Goal: Task Accomplishment & Management: Manage account settings

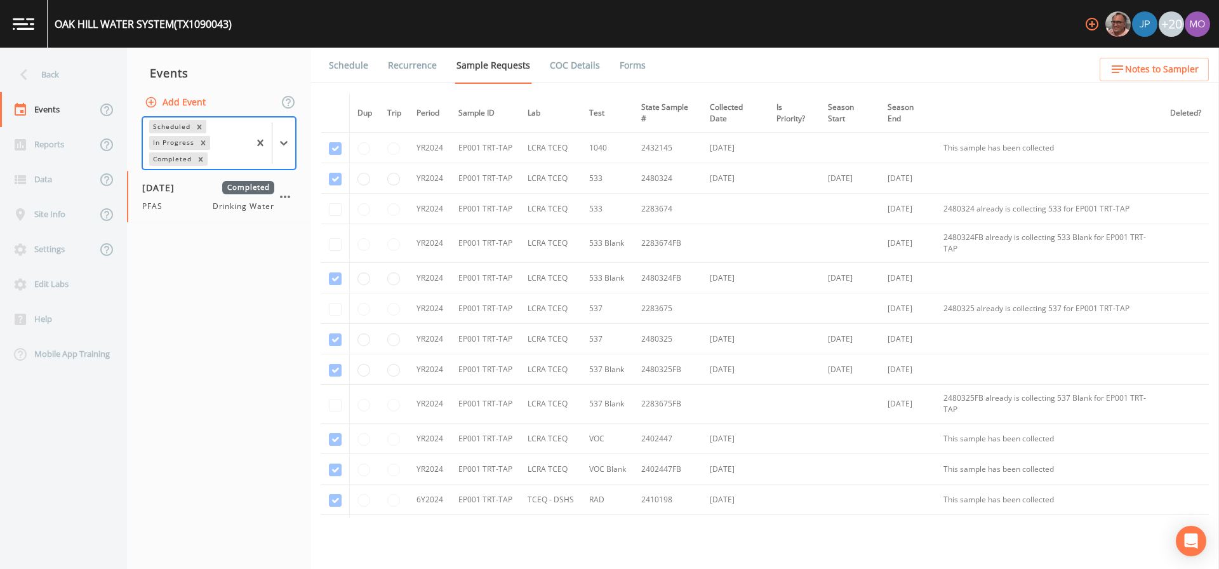
scroll to position [187, 0]
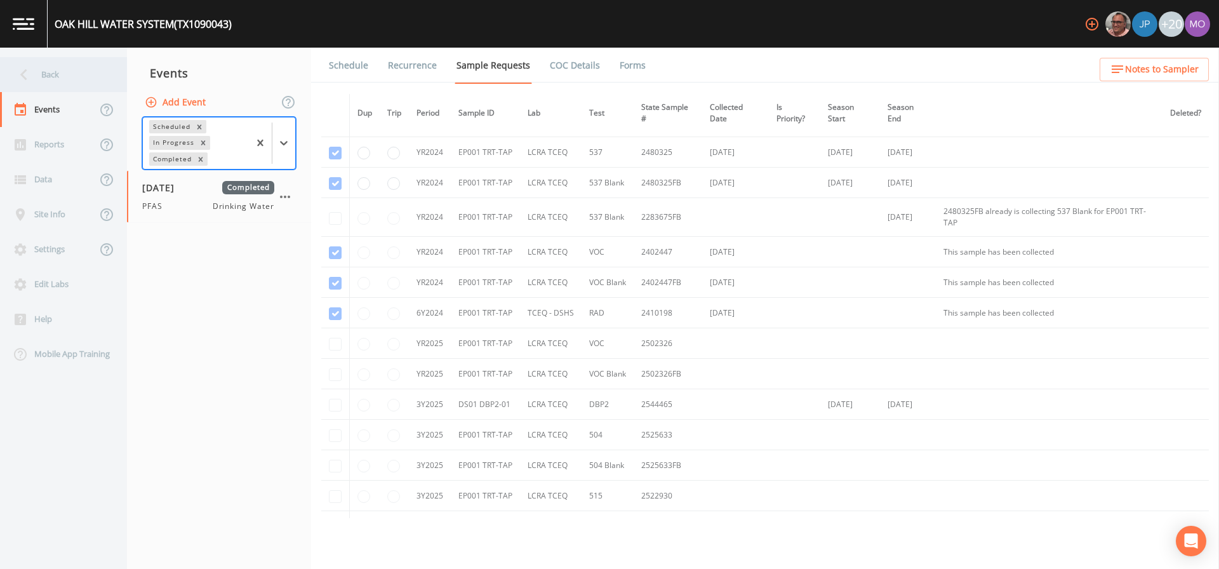
click at [83, 87] on div "Back" at bounding box center [57, 74] width 114 height 35
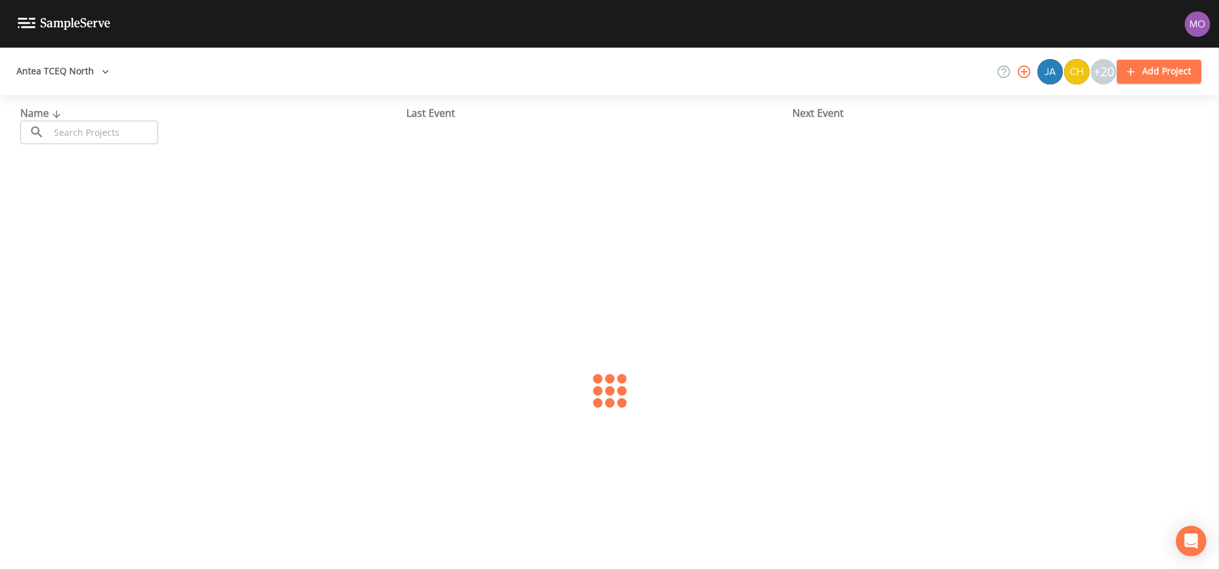
click at [117, 129] on input "text" at bounding box center [104, 132] width 109 height 23
paste input "TX2490016"
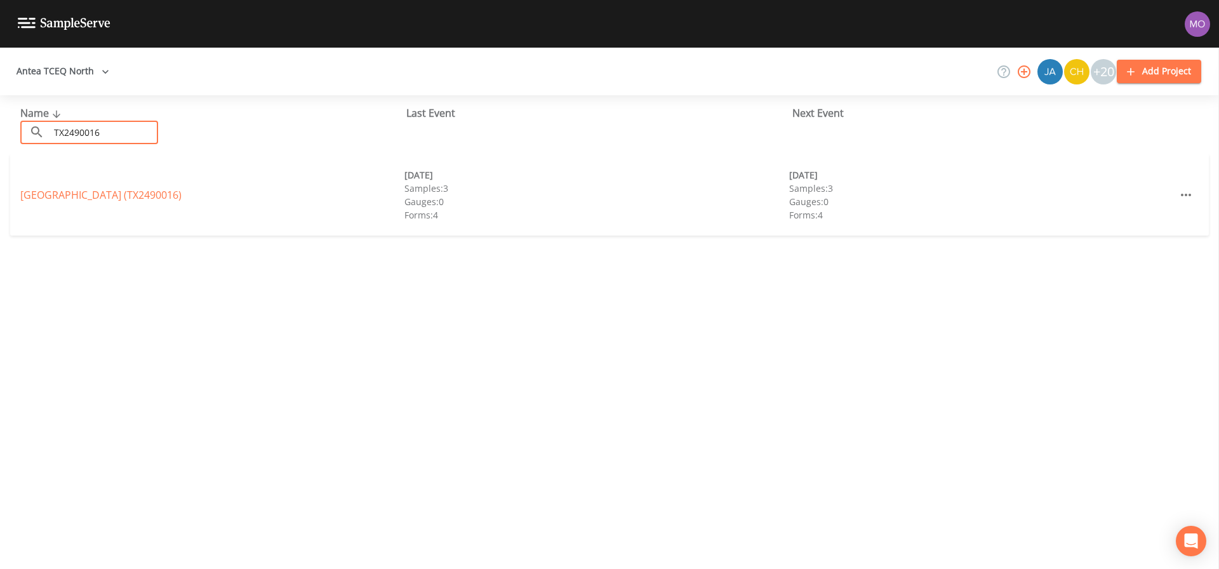
type input "TX2490016"
click at [116, 206] on div "[GEOGRAPHIC_DATA] (TX2490016) [DATE] Samples: 3 Gauges: 0 Forms: 4 [DATE] Sampl…" at bounding box center [609, 194] width 1199 height 81
click at [112, 190] on link "WEST WISE SUD (TX2490016)" at bounding box center [100, 195] width 161 height 14
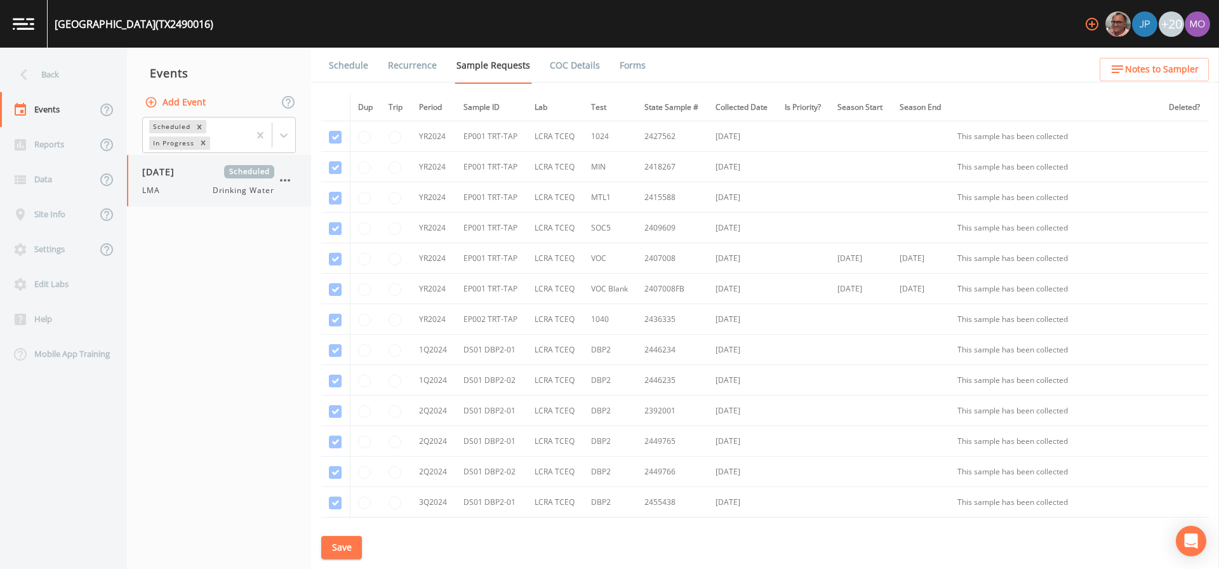
click at [147, 175] on span "[DATE]" at bounding box center [162, 171] width 41 height 13
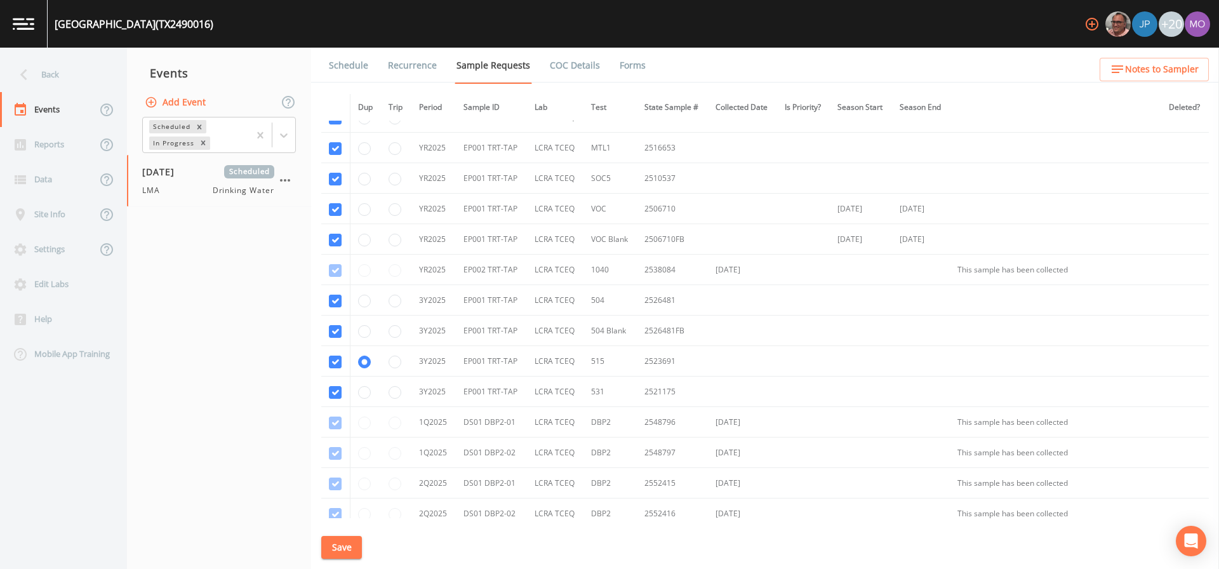
scroll to position [538, 0]
click at [342, 544] on button "Save" at bounding box center [341, 547] width 41 height 23
click at [234, 420] on nav "Events Add Event Scheduled In Progress 09/22/2025 Scheduled LMA Drinking Water" at bounding box center [219, 308] width 184 height 521
